Goal: Book appointment/travel/reservation

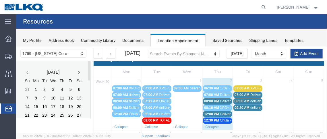
scroll to position [6, 0]
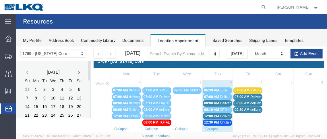
click at [216, 115] on span "12:00 PM" at bounding box center [211, 116] width 15 height 4
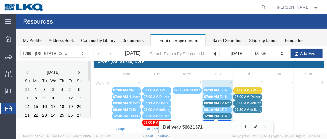
click at [254, 129] on div "Delivery 56621371" at bounding box center [215, 126] width 114 height 11
click at [255, 125] on icon at bounding box center [255, 127] width 3 height 4
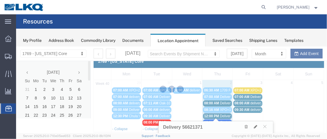
select select "1"
select select
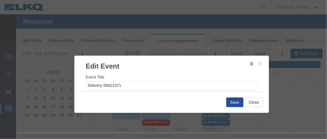
select select
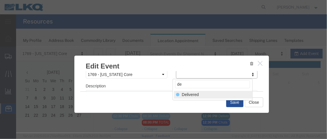
type input "de"
select select "40"
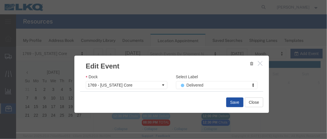
click at [231, 103] on button "Save" at bounding box center [234, 102] width 17 height 10
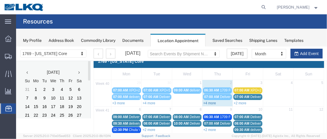
click at [213, 101] on link "+4 more" at bounding box center [209, 103] width 13 height 4
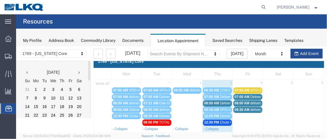
click at [215, 95] on span "07:00 AM" at bounding box center [211, 97] width 15 height 4
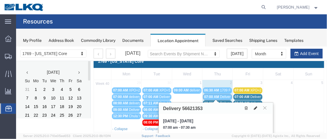
click at [255, 106] on icon at bounding box center [255, 108] width 3 height 4
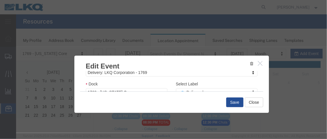
scroll to position [101, 0]
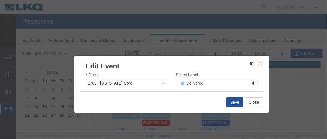
click at [235, 104] on button "Save" at bounding box center [234, 102] width 17 height 10
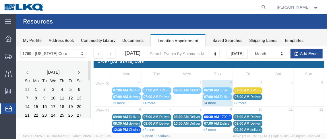
click at [212, 102] on link "+4 more" at bounding box center [209, 103] width 13 height 4
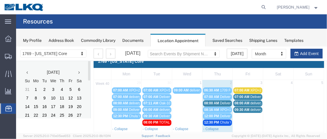
click at [216, 101] on span "08:00 AM" at bounding box center [211, 103] width 15 height 4
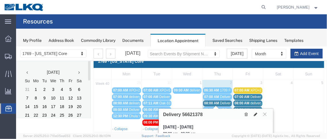
click at [256, 112] on icon at bounding box center [255, 114] width 3 height 4
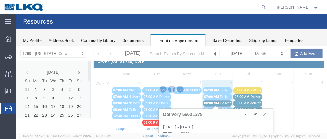
select select "100"
select select "1"
select select
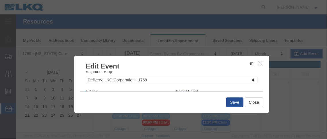
scroll to position [97, 0]
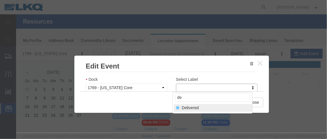
type input "de"
select select "40"
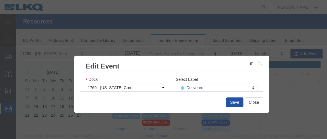
click at [235, 103] on button "Save" at bounding box center [234, 102] width 17 height 10
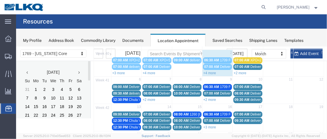
scroll to position [41, 0]
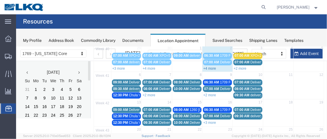
click at [205, 67] on link "+4 more" at bounding box center [209, 68] width 13 height 4
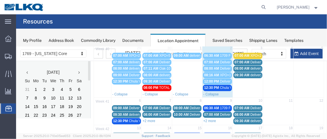
click at [209, 87] on span "12:30 PM" at bounding box center [211, 88] width 15 height 4
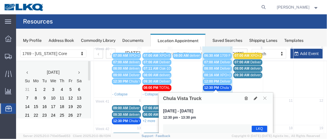
click at [245, 98] on icon at bounding box center [245, 98] width 3 height 4
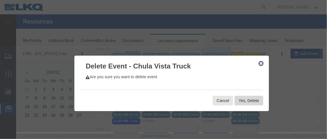
click at [251, 100] on button "Yes, Delete" at bounding box center [248, 101] width 28 height 10
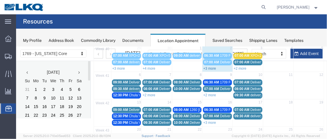
click at [214, 67] on link "+3 more" at bounding box center [209, 68] width 13 height 4
